Goal: Transaction & Acquisition: Subscribe to service/newsletter

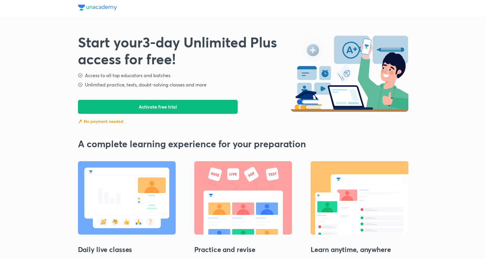
click at [181, 106] on button "Activate free trial" at bounding box center [158, 107] width 160 height 14
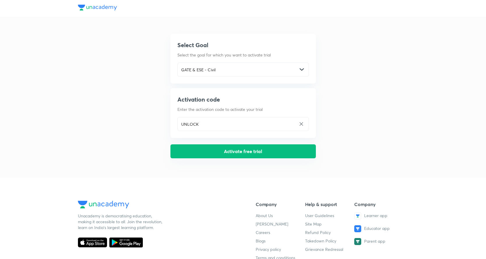
click at [213, 151] on button "Activate free trial" at bounding box center [242, 151] width 145 height 14
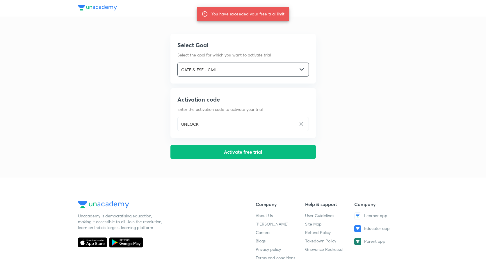
click at [210, 72] on input "GATE & ESE - Civil" at bounding box center [238, 70] width 120 height 12
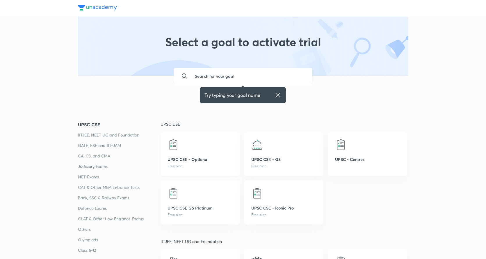
click at [229, 138] on div "UPSC CSE - Optional Free plan" at bounding box center [199, 154] width 79 height 44
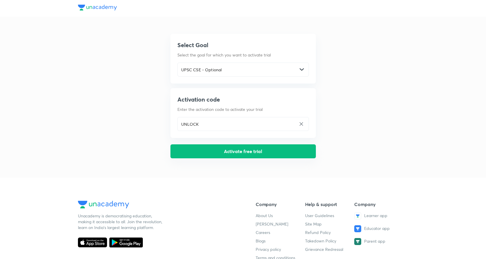
click at [233, 155] on button "Activate free trial" at bounding box center [242, 151] width 145 height 14
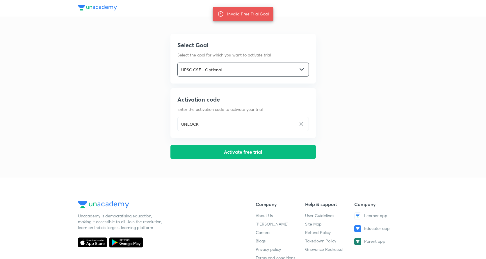
click at [258, 72] on input "UPSC CSE - Optional" at bounding box center [238, 70] width 120 height 12
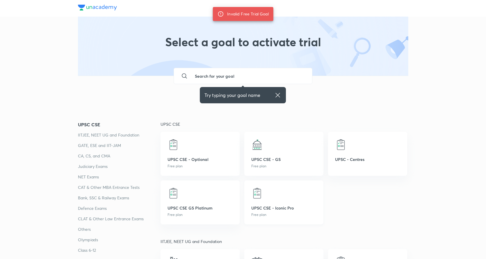
click at [281, 193] on div at bounding box center [283, 193] width 65 height 12
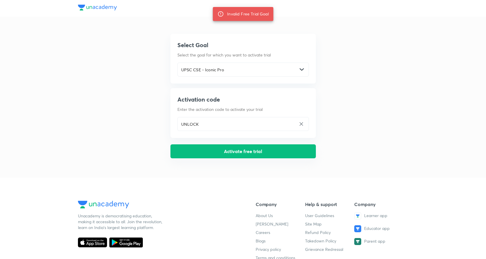
click at [229, 151] on button "Activate free trial" at bounding box center [242, 151] width 145 height 14
click at [232, 149] on button "Activate free trial" at bounding box center [242, 151] width 145 height 14
click at [234, 70] on input "UPSC CSE - Iconic Pro" at bounding box center [238, 70] width 120 height 12
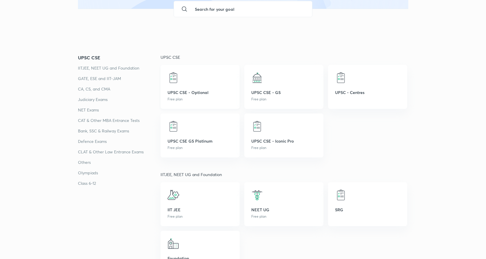
scroll to position [72, 0]
